Goal: Navigation & Orientation: Find specific page/section

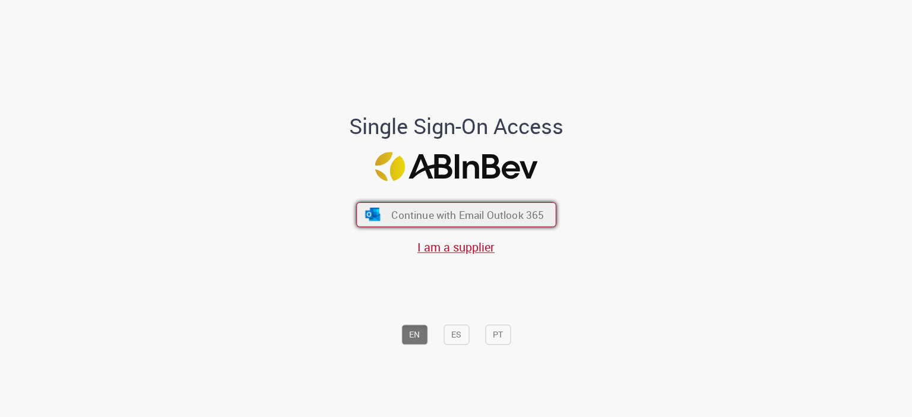
click at [522, 215] on span "Continue with Email Outlook 365" at bounding box center [467, 215] width 153 height 14
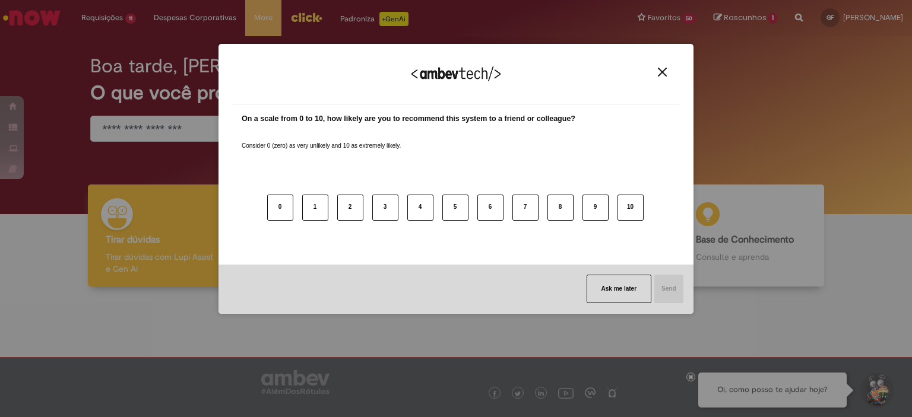
click at [658, 71] on img "Close" at bounding box center [662, 72] width 9 height 9
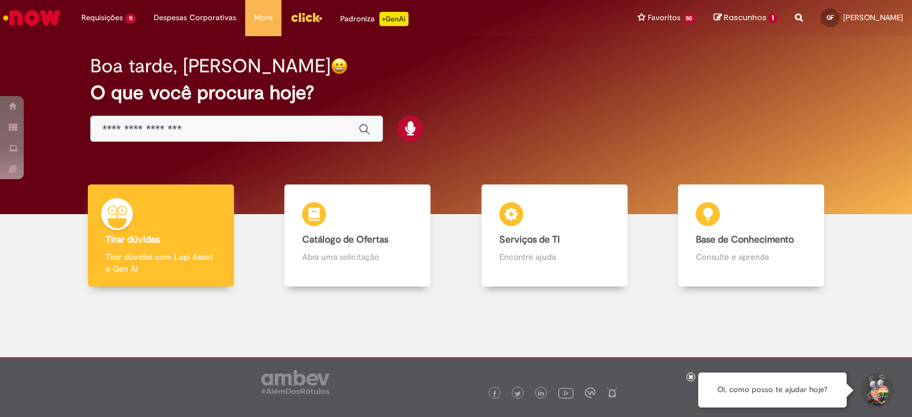
click at [553, 53] on div "Boa tarde, [PERSON_NAME] O que você procura hoje?" at bounding box center [455, 99] width 773 height 101
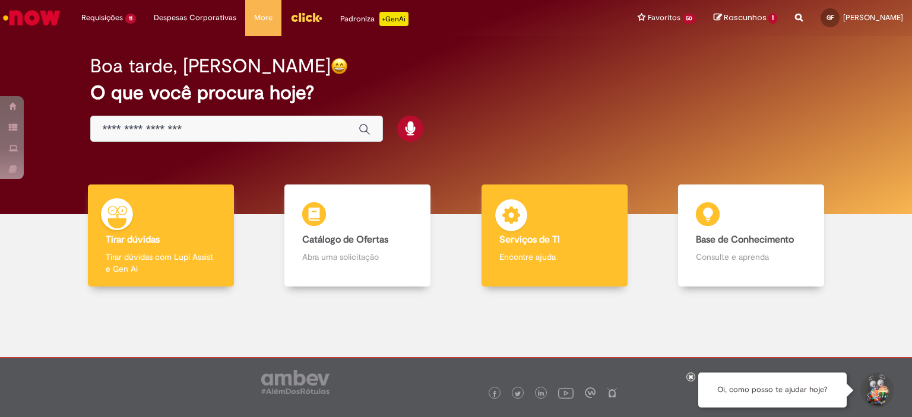
click at [551, 220] on div "Serviços de TI Serviços de TI Encontre ajuda" at bounding box center [554, 236] width 146 height 103
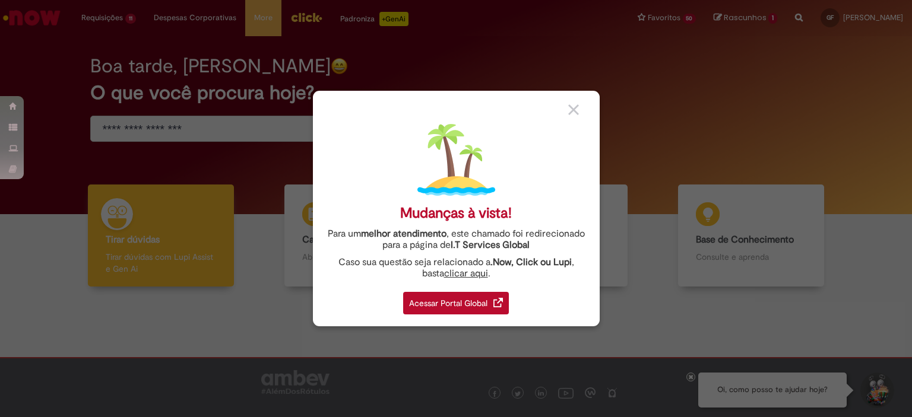
click at [449, 303] on div "Acessar Portal Global" at bounding box center [456, 303] width 106 height 23
